Goal: Task Accomplishment & Management: Manage account settings

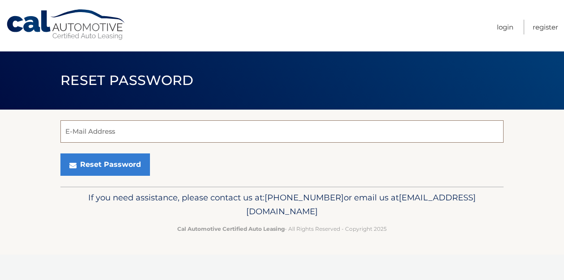
click at [132, 126] on input "E-Mail Address" at bounding box center [281, 131] width 443 height 22
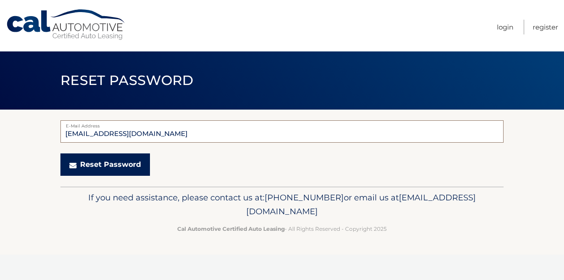
type input "[EMAIL_ADDRESS][DOMAIN_NAME]"
click at [111, 164] on button "Reset Password" at bounding box center [105, 165] width 90 height 22
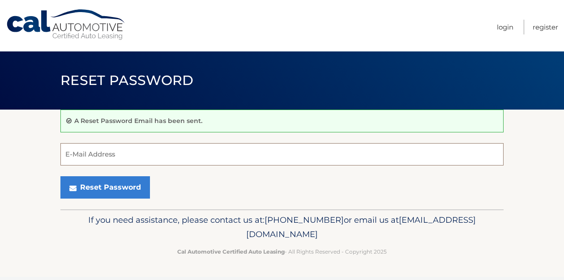
click at [105, 158] on input "E-Mail Address" at bounding box center [281, 154] width 443 height 22
type input "[EMAIL_ADDRESS][DOMAIN_NAME]"
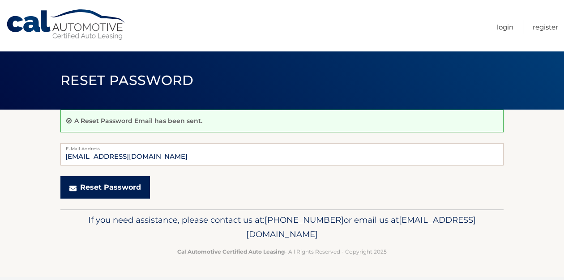
click at [121, 191] on button "Reset Password" at bounding box center [105, 187] width 90 height 22
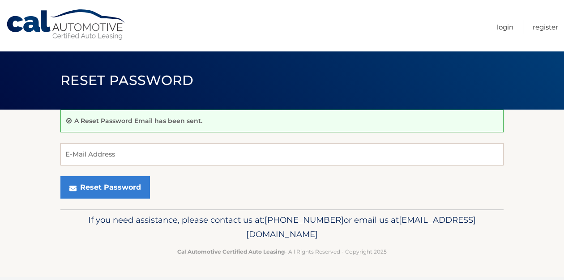
click at [397, 13] on nav "Menu Login Register" at bounding box center [346, 25] width 424 height 51
click at [507, 23] on link "Login" at bounding box center [505, 27] width 17 height 15
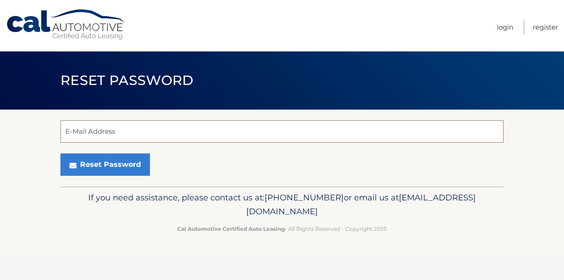
click at [111, 136] on input "E-Mail Address" at bounding box center [281, 131] width 443 height 22
type input "[EMAIL_ADDRESS][DOMAIN_NAME]"
click at [60, 154] on button "Reset Password" at bounding box center [105, 165] width 90 height 22
